Goal: Find specific page/section: Find specific page/section

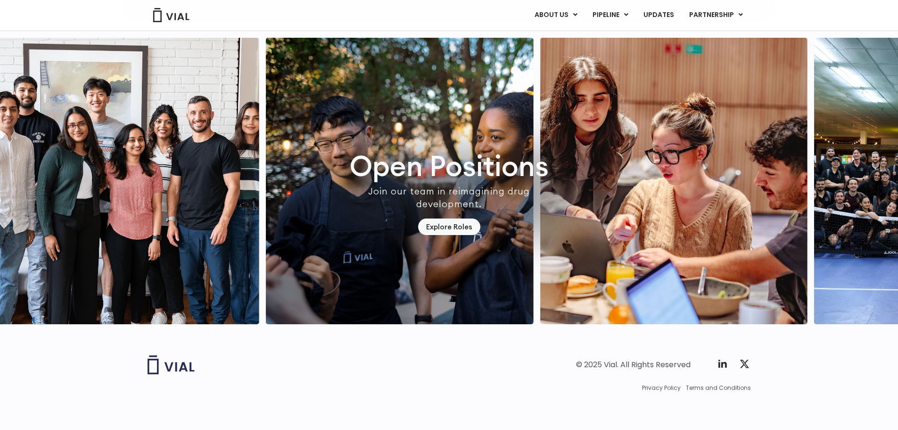
scroll to position [2770, 0]
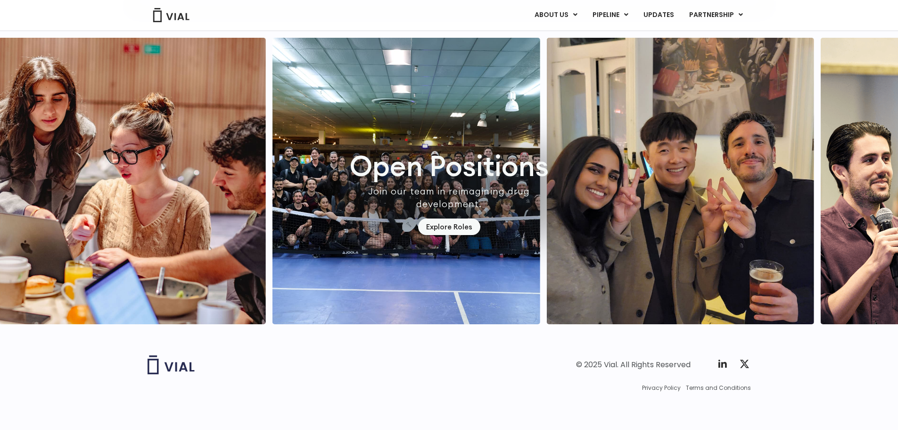
click at [207, 222] on img "2 / 7" at bounding box center [132, 181] width 268 height 286
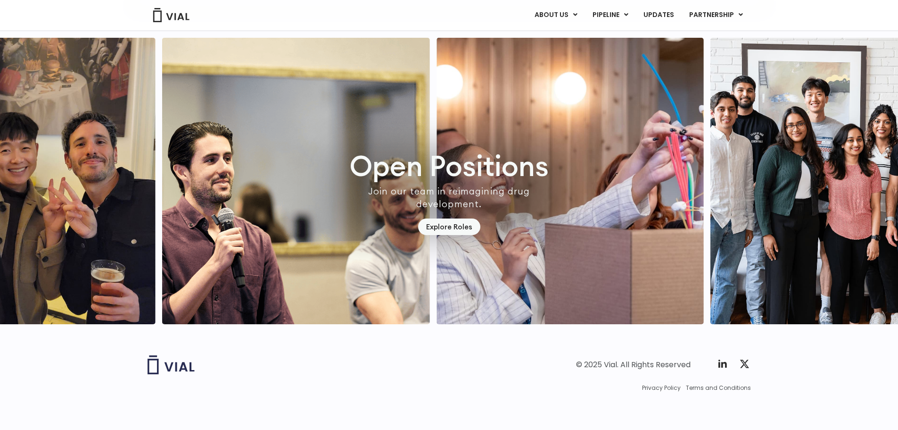
click at [30, 227] on img "4 / 7" at bounding box center [22, 181] width 268 height 286
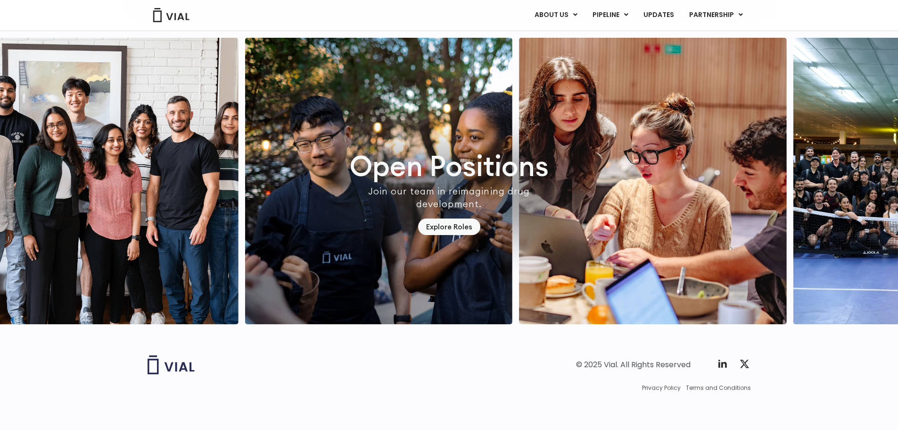
click at [81, 202] on img "7 / 7" at bounding box center [105, 181] width 268 height 286
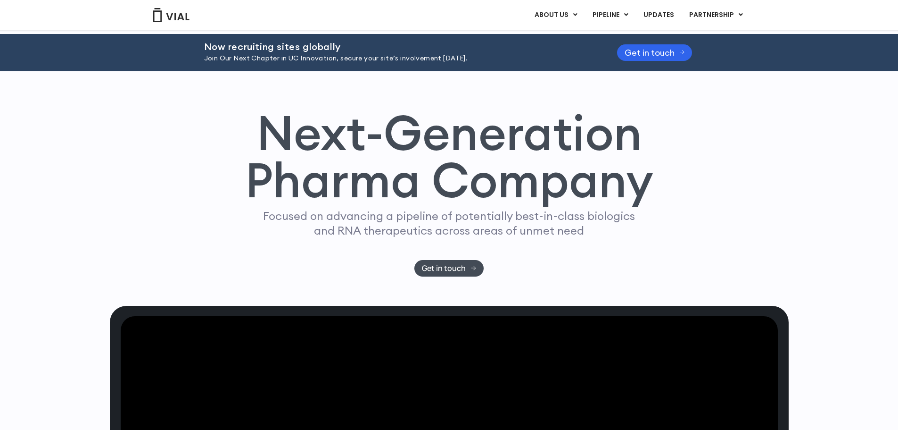
scroll to position [0, 0]
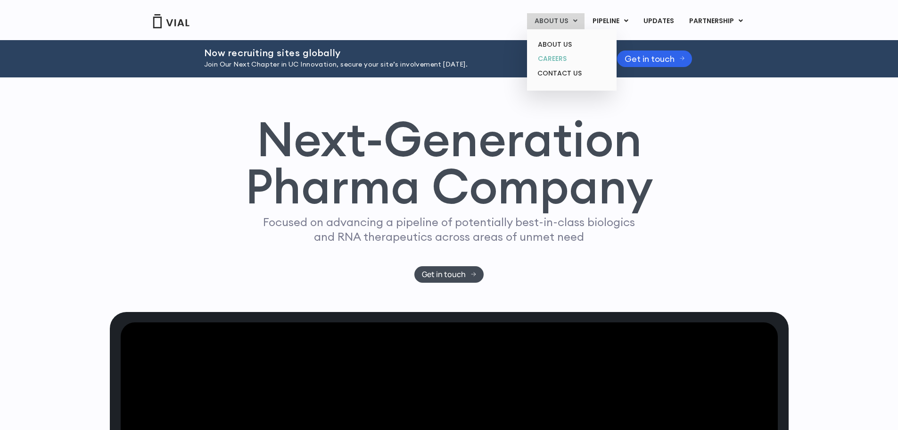
click at [560, 59] on link "CAREERS" at bounding box center [571, 58] width 83 height 15
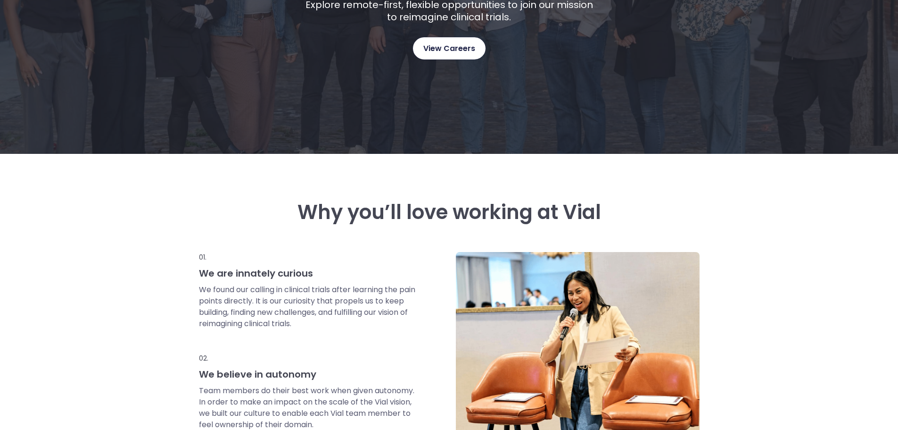
scroll to position [236, 0]
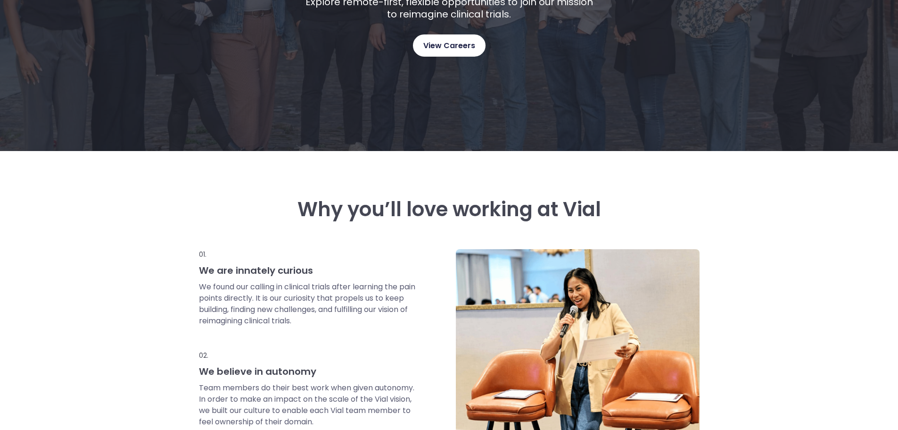
click at [448, 40] on span "View Careers" at bounding box center [449, 46] width 52 height 12
